Goal: Browse casually

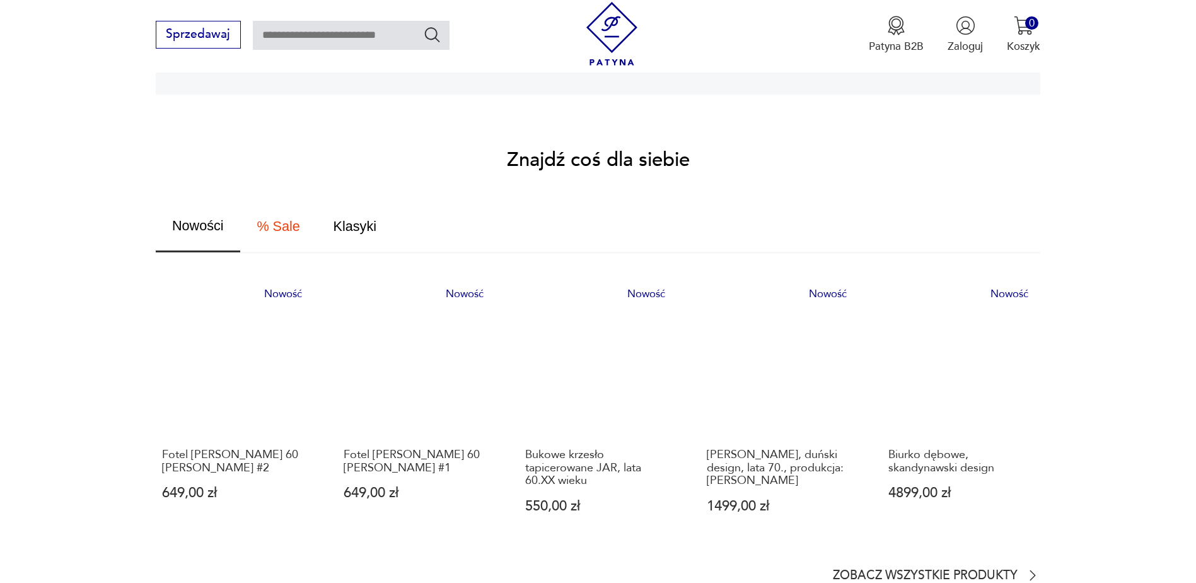
scroll to position [757, 0]
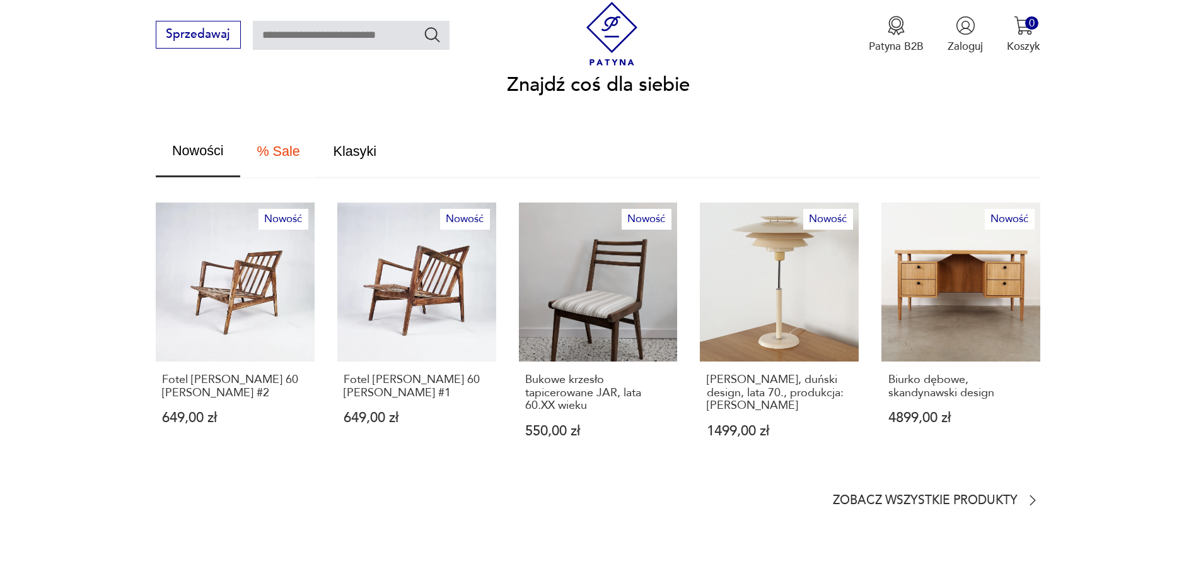
click at [291, 144] on span "% Sale" at bounding box center [278, 151] width 43 height 14
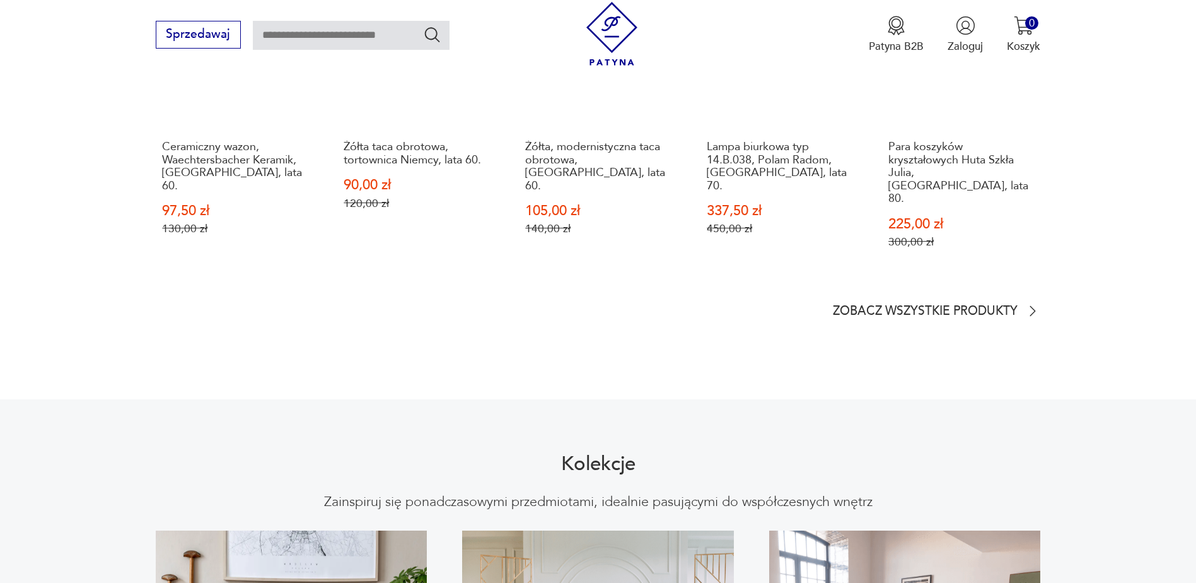
scroll to position [1072, 0]
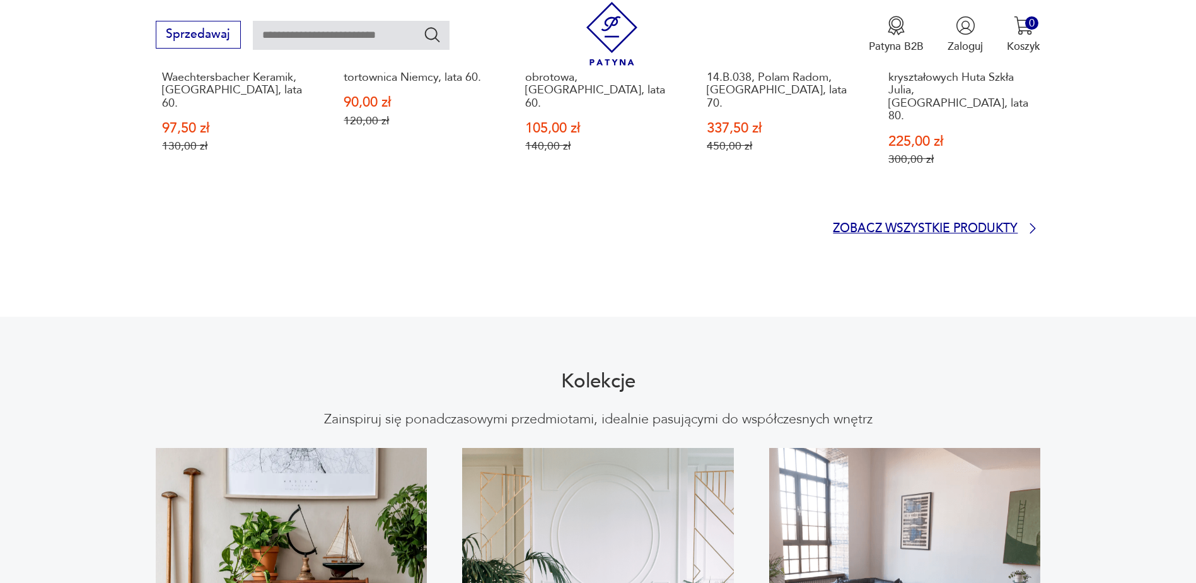
click at [949, 224] on p "Zobacz wszystkie produkty" at bounding box center [925, 229] width 185 height 10
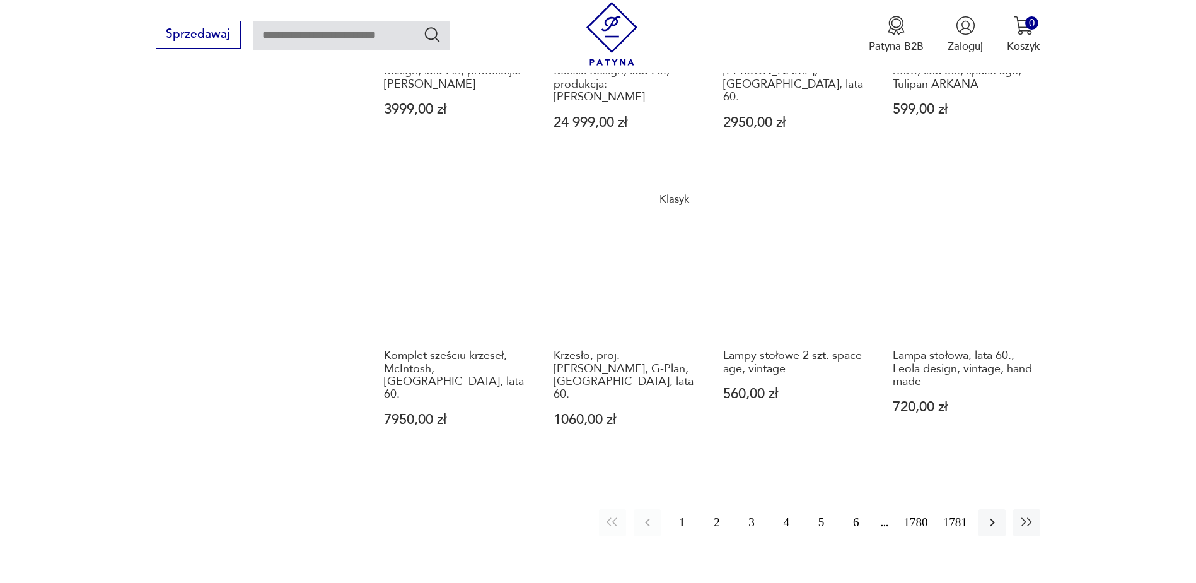
scroll to position [1348, 0]
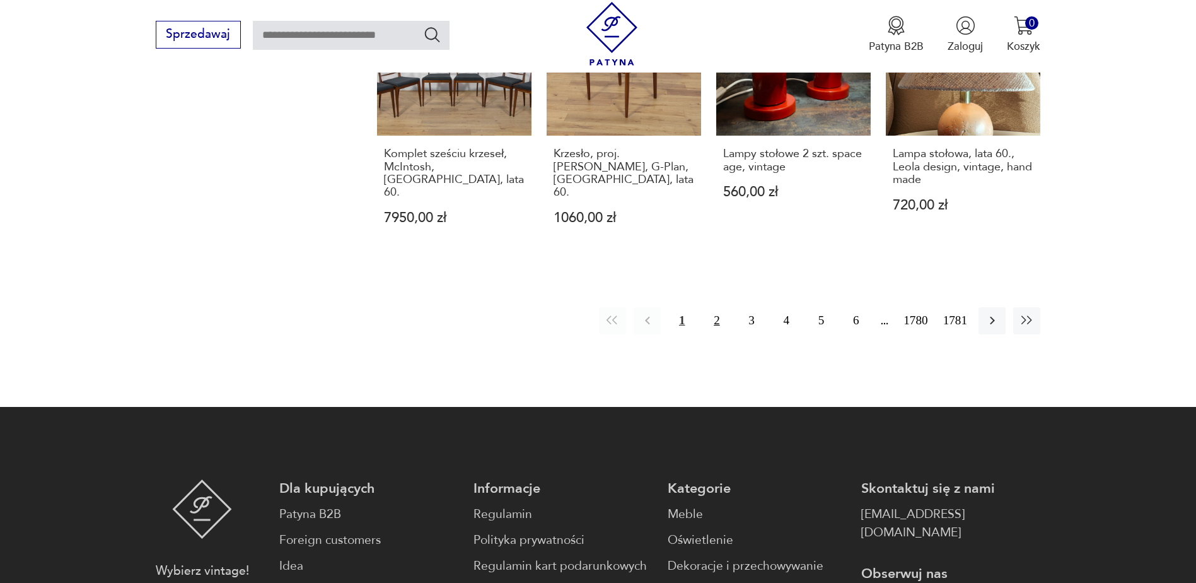
click at [719, 307] on button "2" at bounding box center [716, 320] width 27 height 27
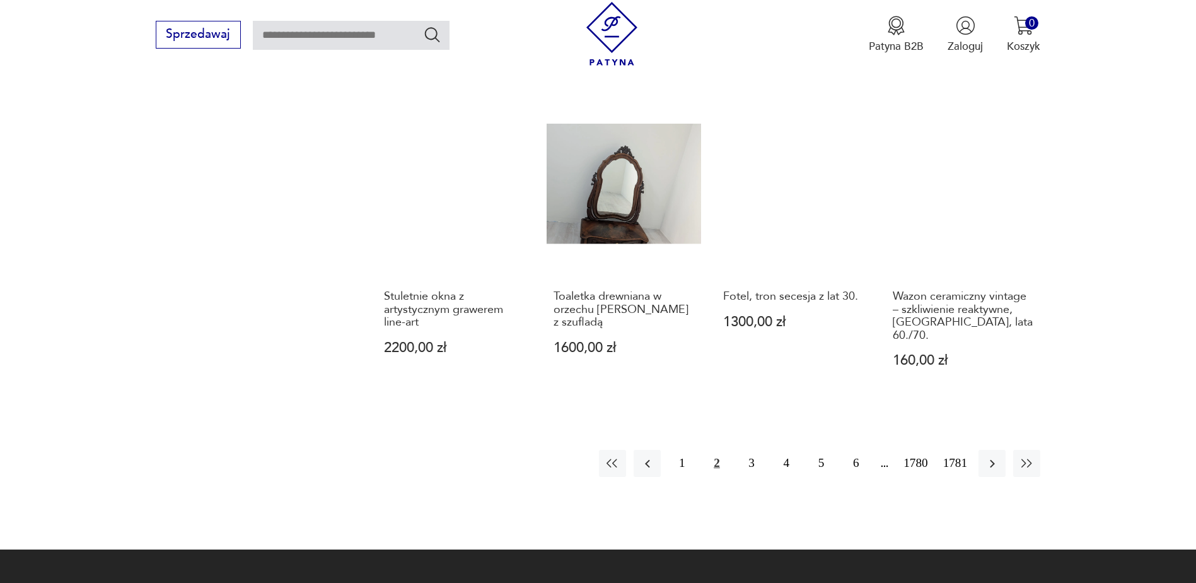
scroll to position [1475, 0]
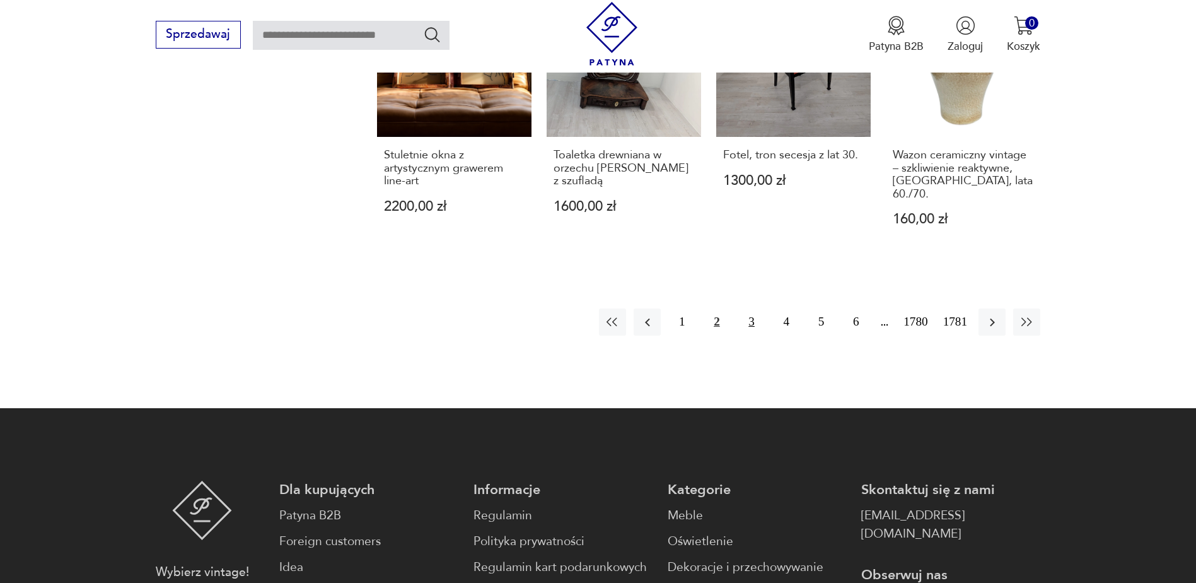
click at [755, 308] on button "3" at bounding box center [752, 321] width 27 height 27
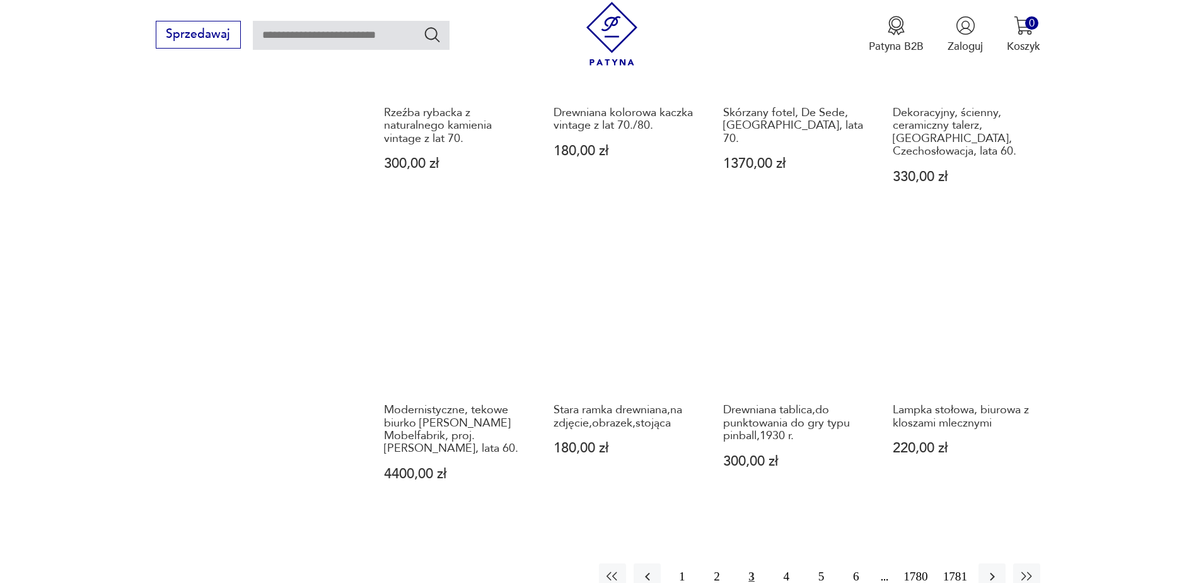
scroll to position [1097, 0]
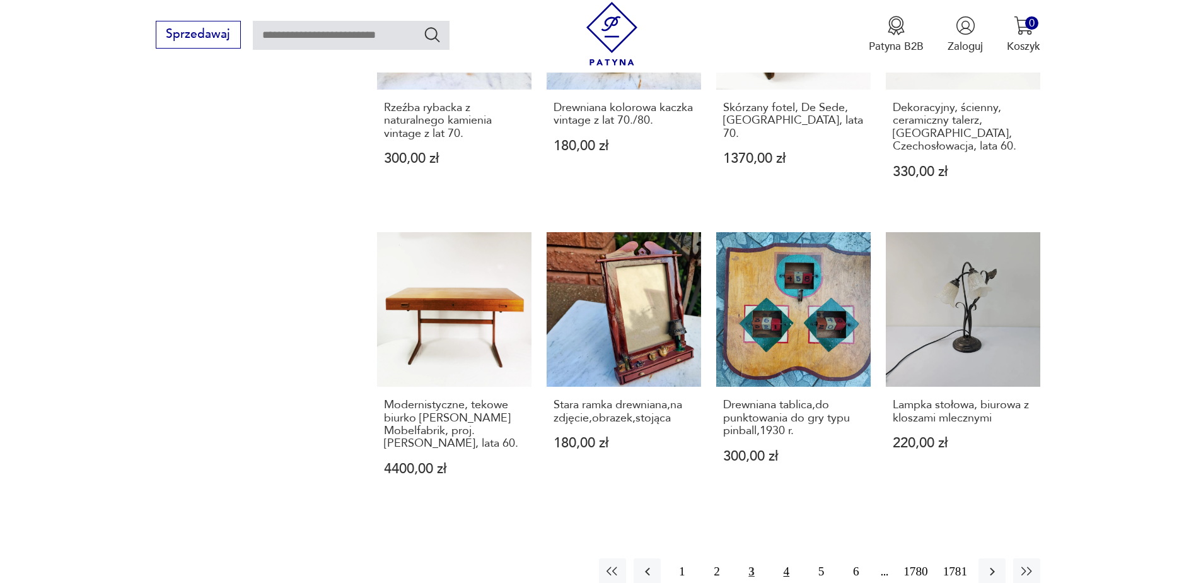
click at [777, 564] on button "4" at bounding box center [786, 571] width 27 height 27
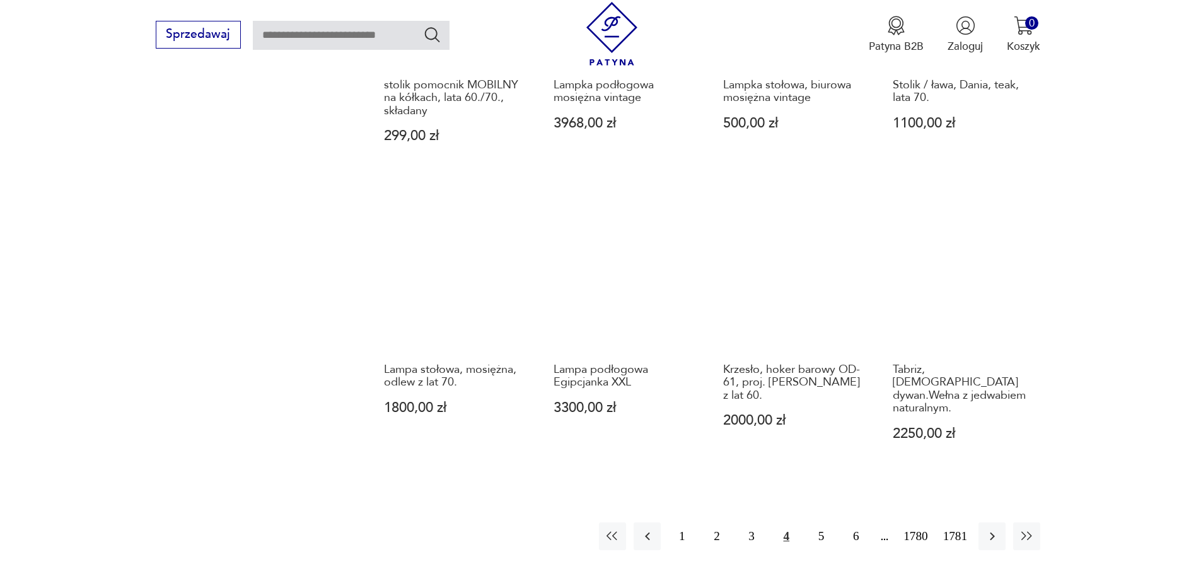
scroll to position [1412, 0]
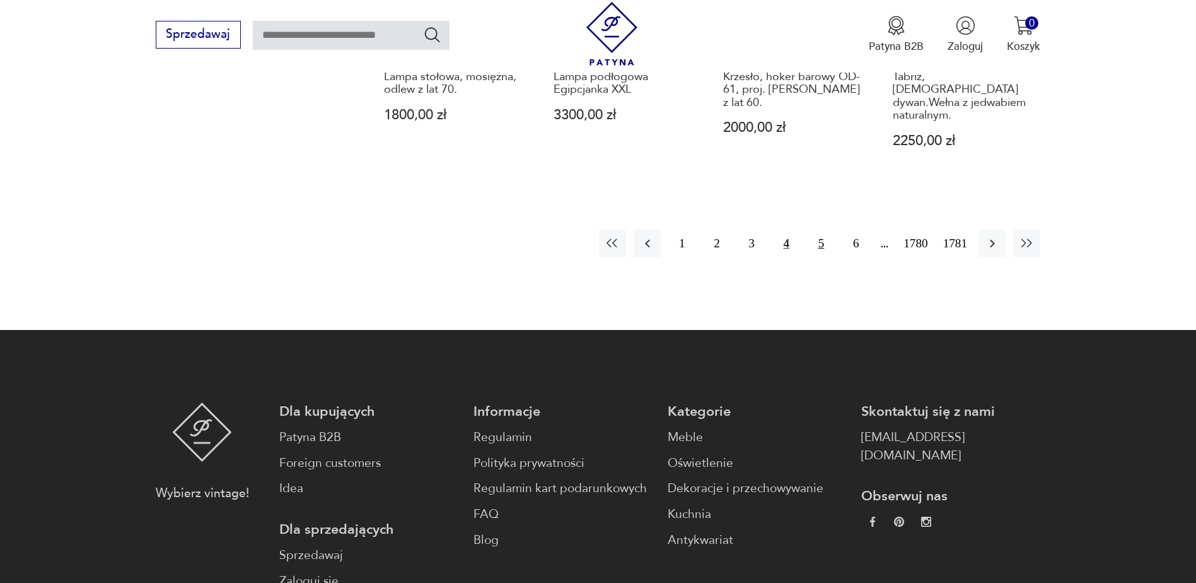
click at [819, 230] on button "5" at bounding box center [821, 243] width 27 height 27
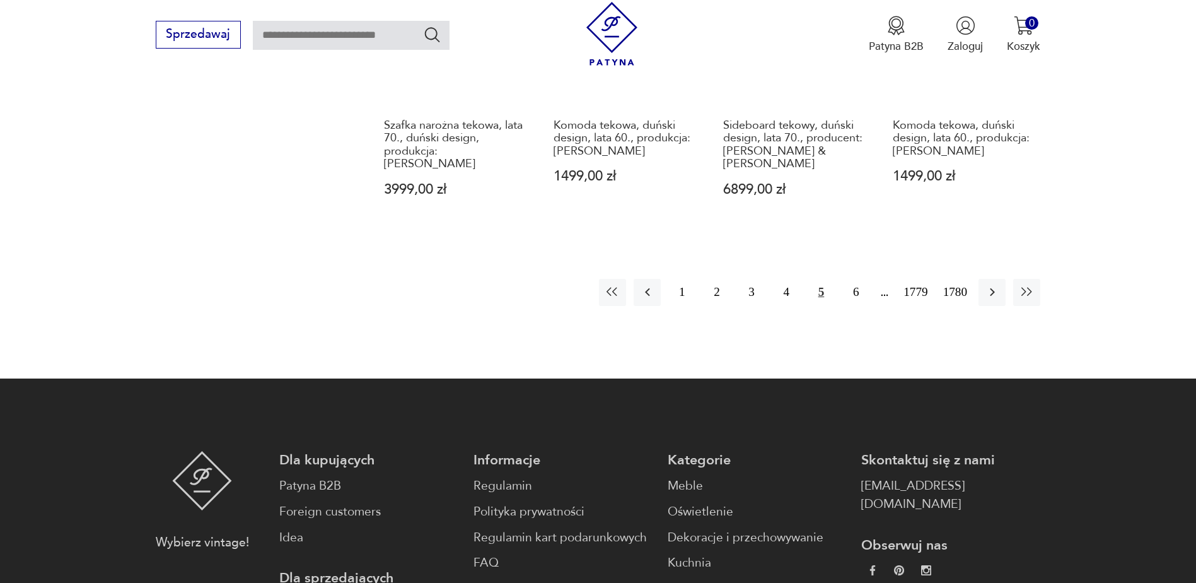
scroll to position [1412, 0]
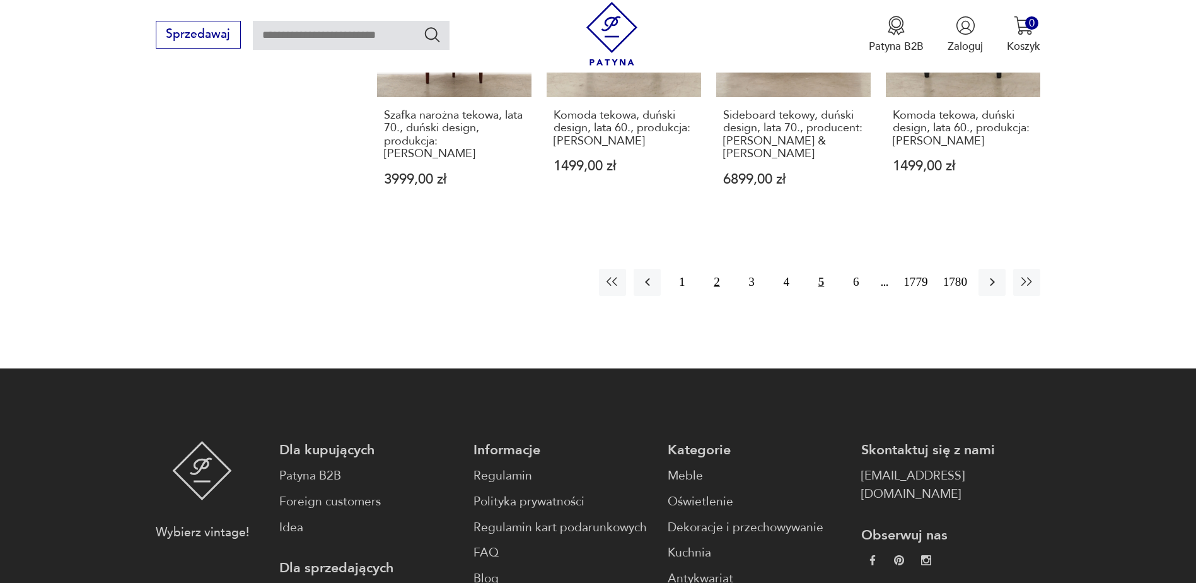
click at [716, 271] on button "2" at bounding box center [716, 282] width 27 height 27
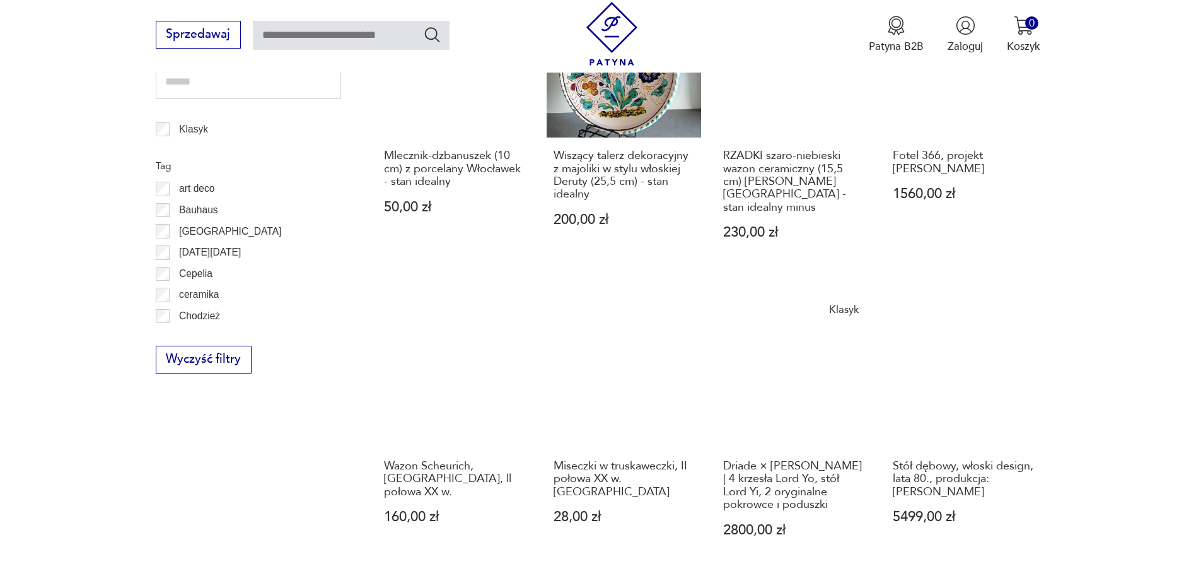
scroll to position [281, 0]
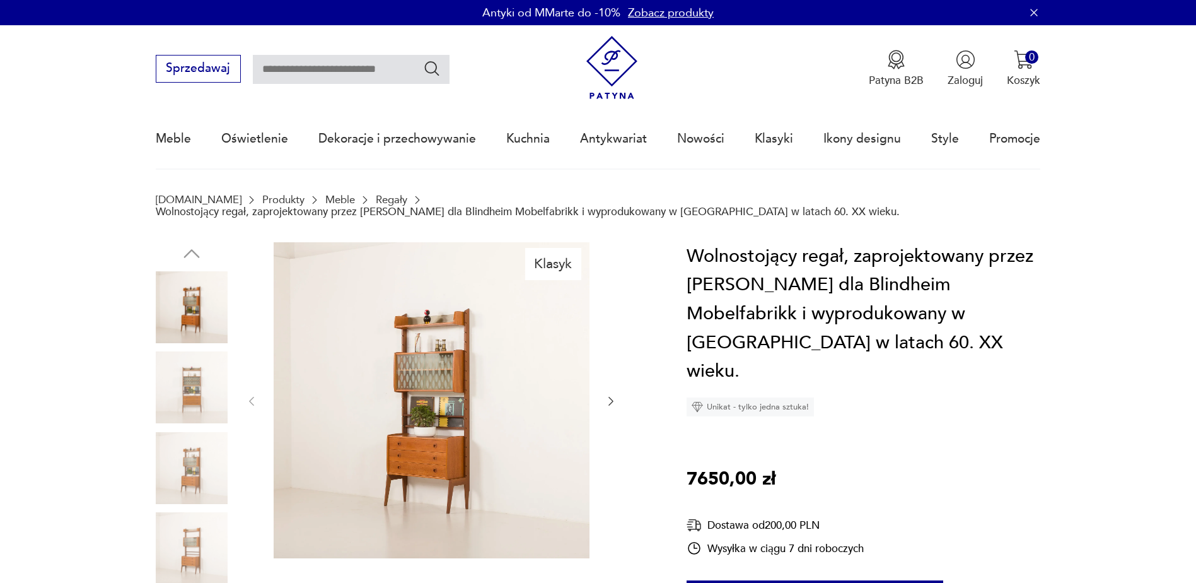
click at [460, 412] on img at bounding box center [432, 400] width 316 height 316
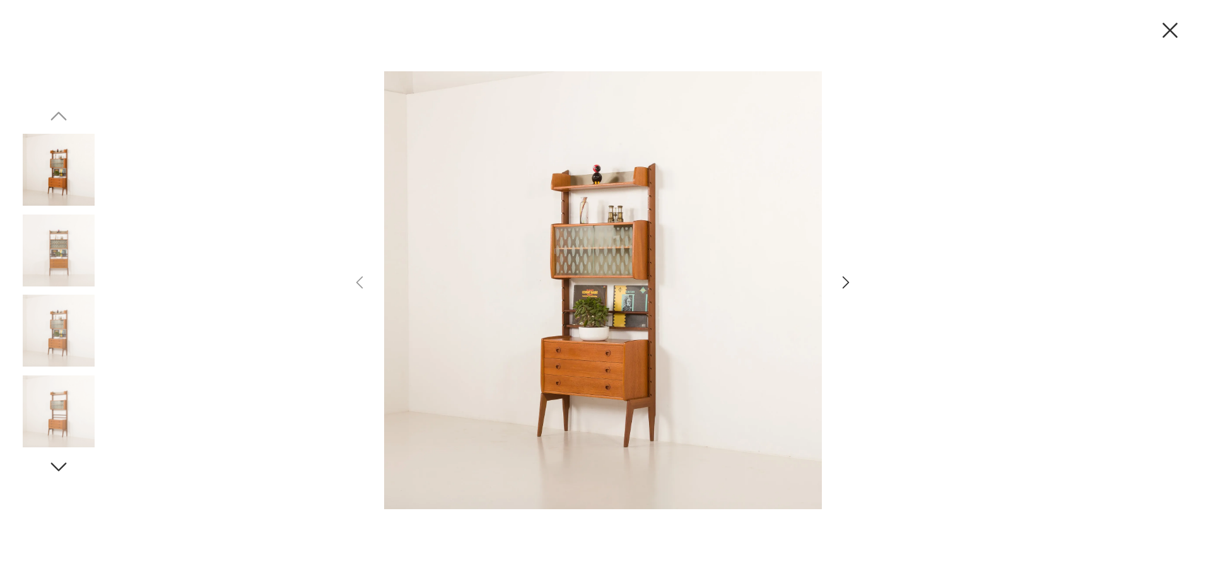
click at [57, 322] on img at bounding box center [59, 331] width 72 height 72
click at [71, 388] on img at bounding box center [59, 411] width 72 height 72
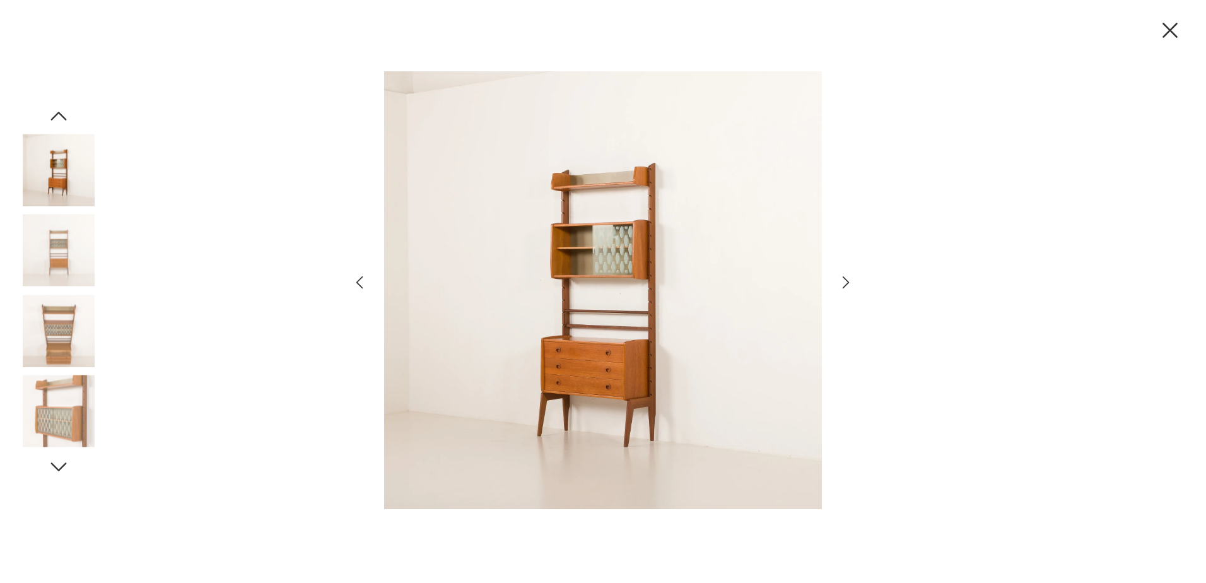
click at [71, 388] on img at bounding box center [59, 411] width 72 height 72
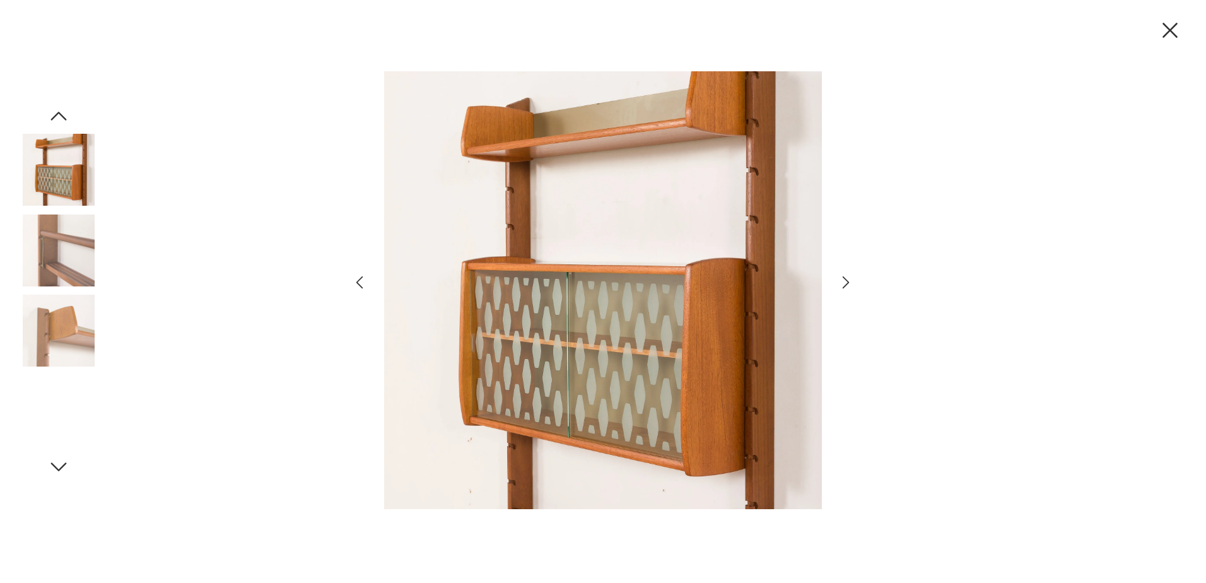
click at [71, 388] on img at bounding box center [59, 411] width 72 height 72
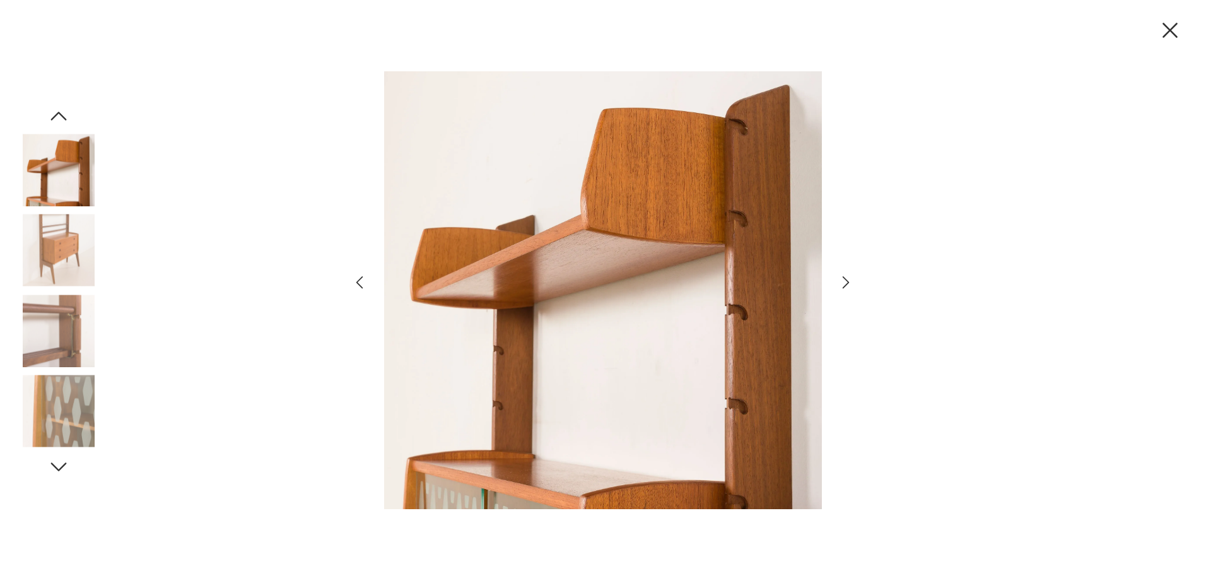
click at [71, 388] on img at bounding box center [59, 411] width 72 height 72
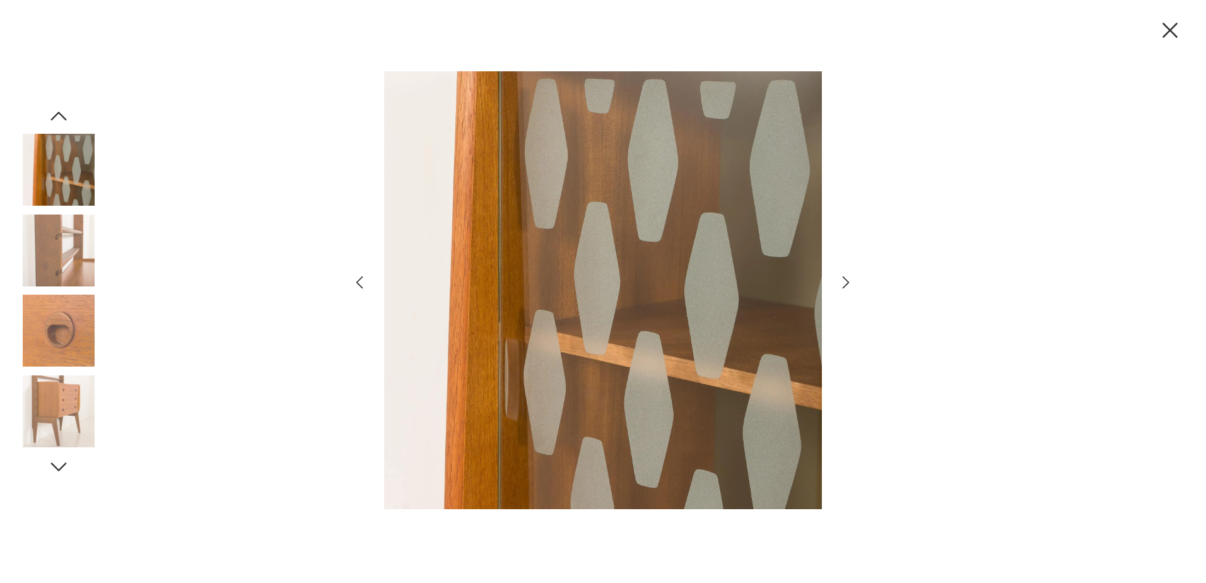
click at [71, 388] on img at bounding box center [59, 411] width 72 height 72
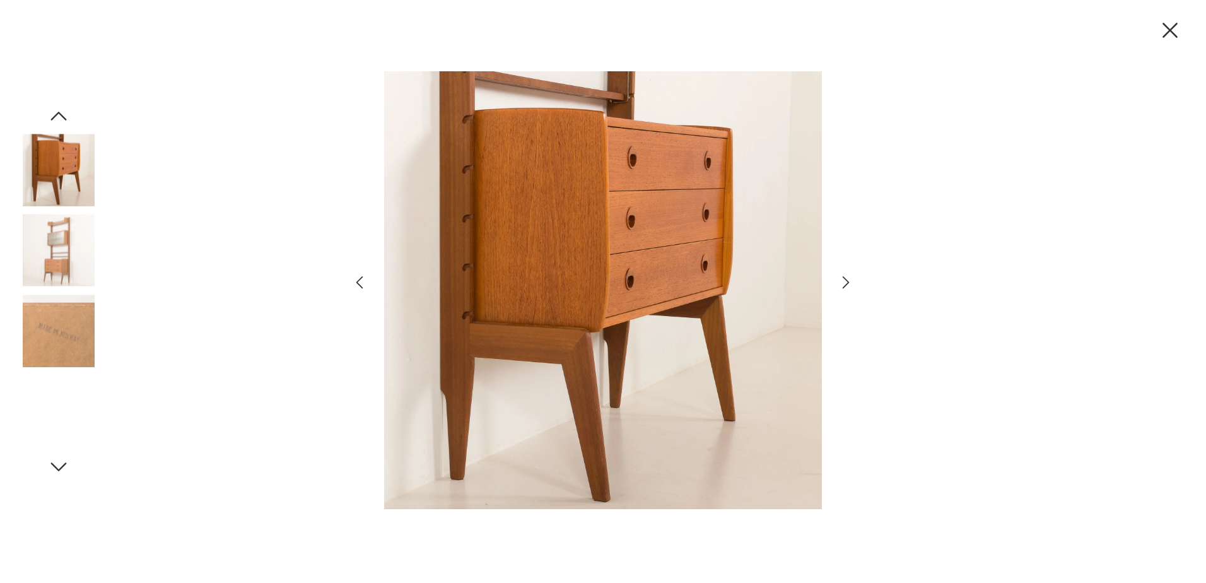
click at [71, 388] on img at bounding box center [59, 411] width 72 height 72
